Goal: Navigation & Orientation: Go to known website

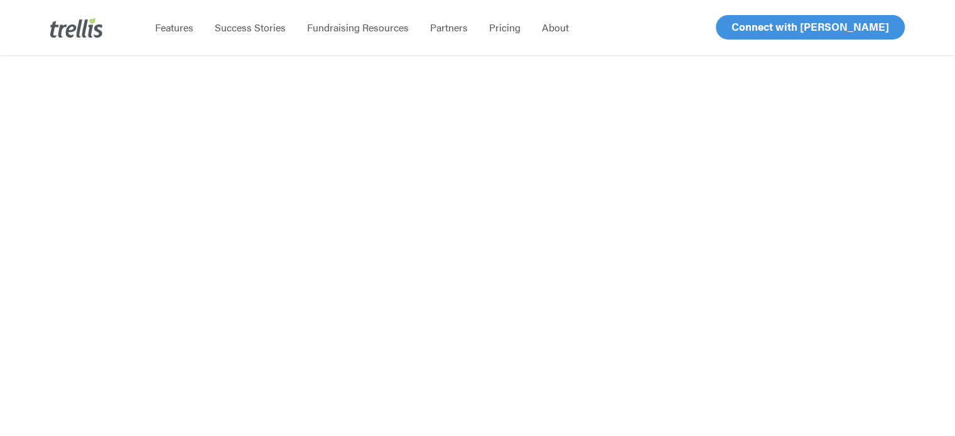
scroll to position [188, 0]
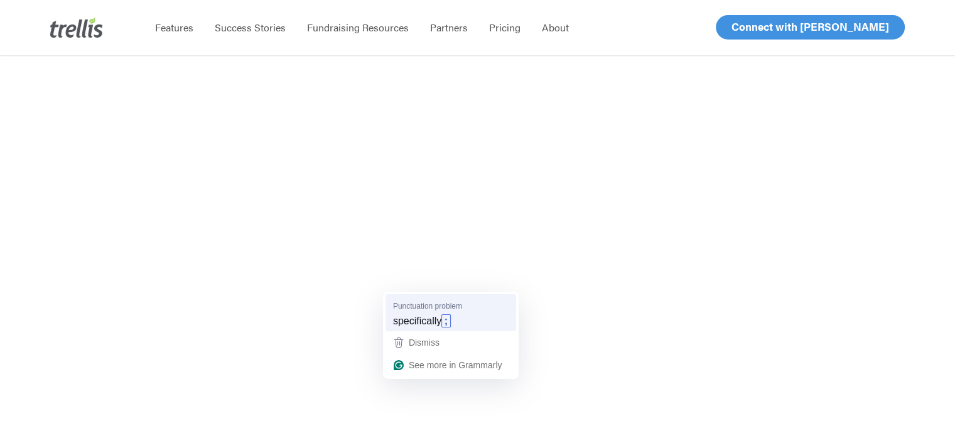
click at [427, 309] on span "Punctuation problem" at bounding box center [427, 306] width 69 height 12
